Goal: Find specific page/section: Find specific page/section

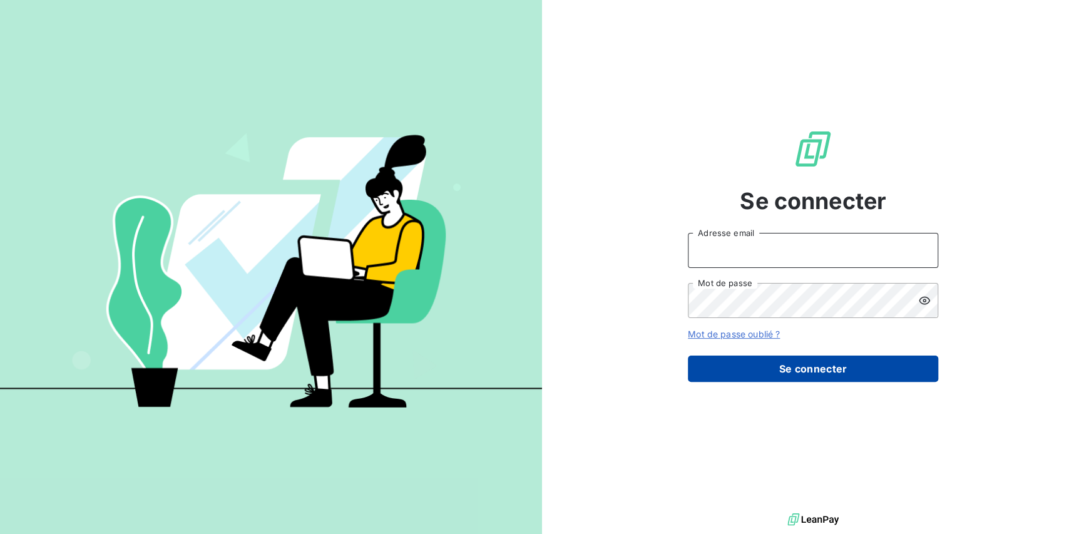
type input "[EMAIL_ADDRESS][PERSON_NAME][DOMAIN_NAME]"
click at [869, 374] on button "Se connecter" at bounding box center [813, 369] width 250 height 26
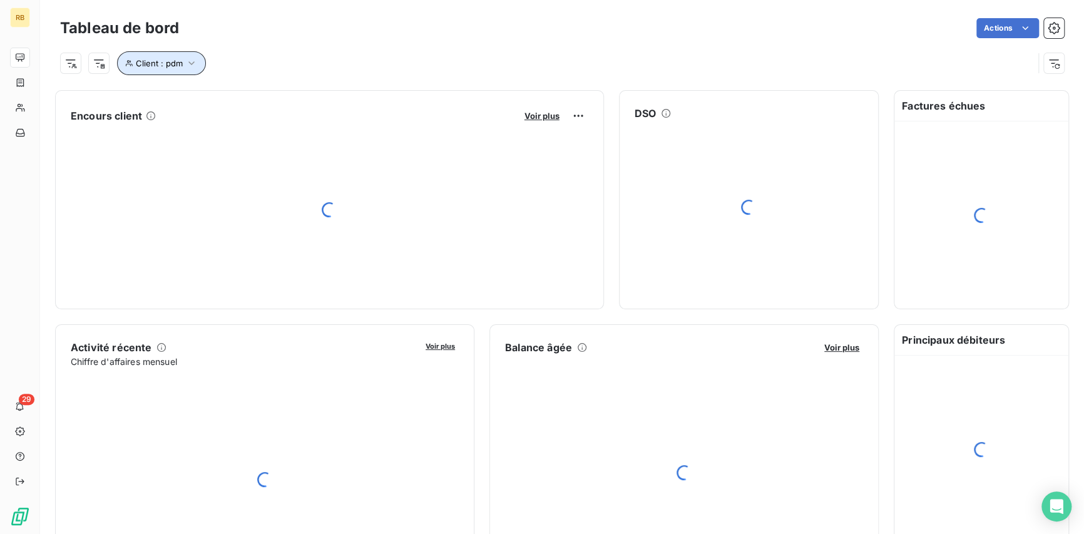
click at [190, 63] on icon "button" at bounding box center [191, 63] width 6 height 4
drag, startPoint x: 366, startPoint y: 90, endPoint x: 260, endPoint y: 113, distance: 107.7
click at [260, 113] on div "Client Contient like pdm Supprimer le filtre" at bounding box center [296, 113] width 358 height 76
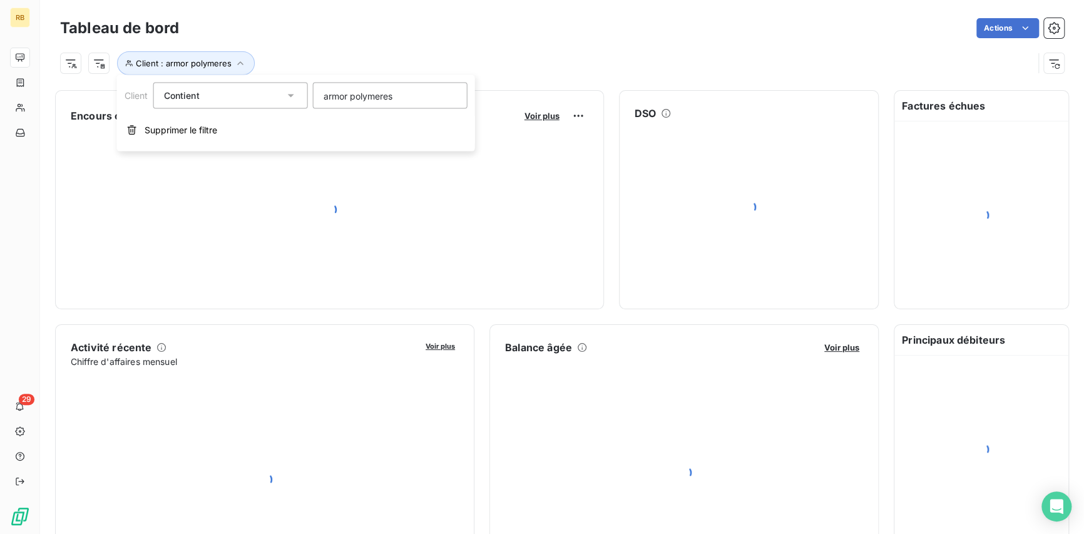
type input "armor polymeres"
click at [418, 95] on input "armor polymeres" at bounding box center [390, 96] width 155 height 26
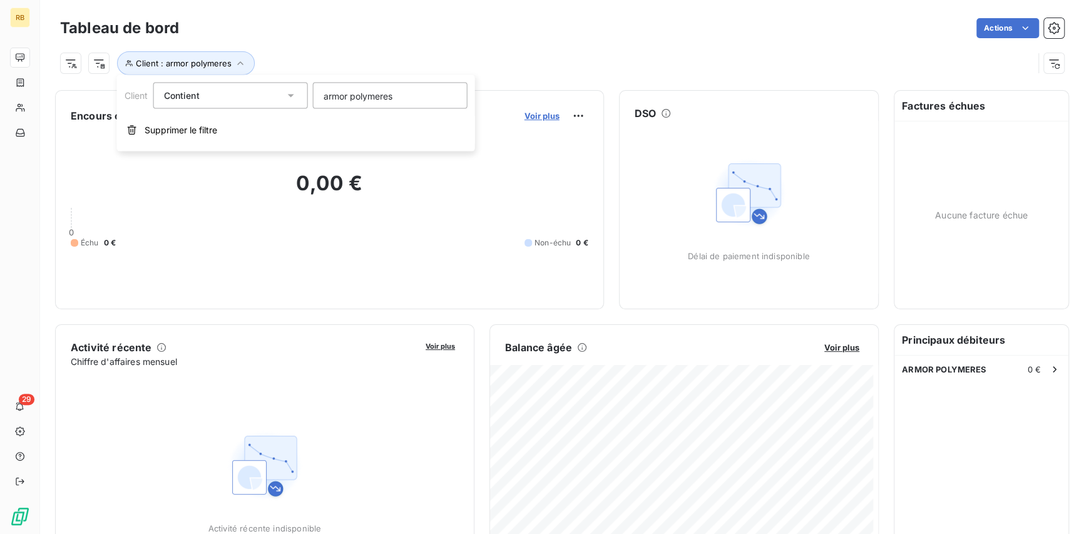
click at [537, 113] on span "Voir plus" at bounding box center [542, 116] width 35 height 10
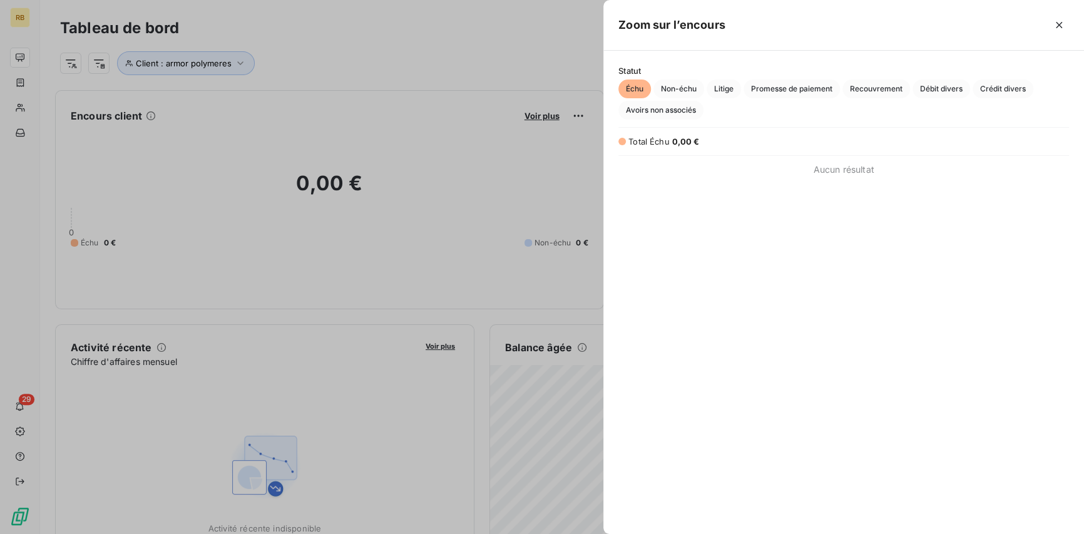
click at [480, 68] on div at bounding box center [542, 267] width 1084 height 534
